Goal: Information Seeking & Learning: Find specific fact

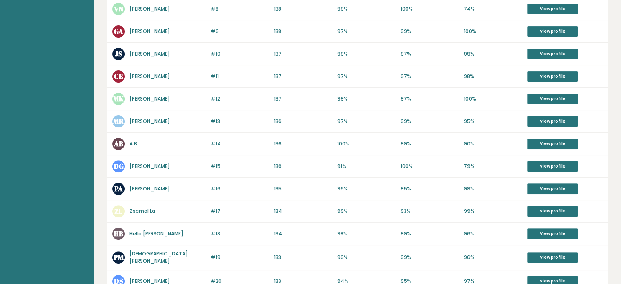
scroll to position [310, 0]
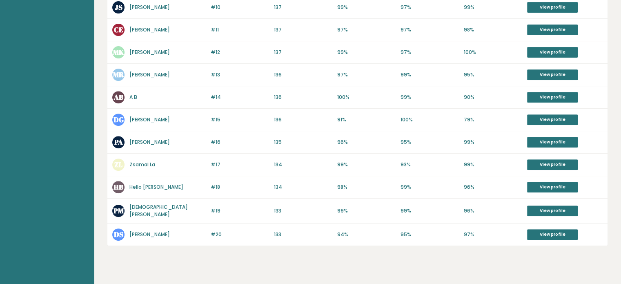
click at [139, 140] on link "[PERSON_NAME]" at bounding box center [149, 141] width 40 height 7
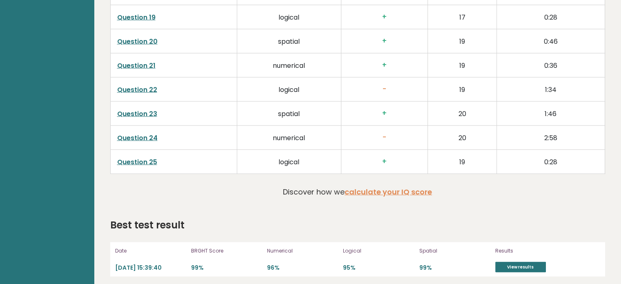
scroll to position [1653, 0]
